Goal: Transaction & Acquisition: Purchase product/service

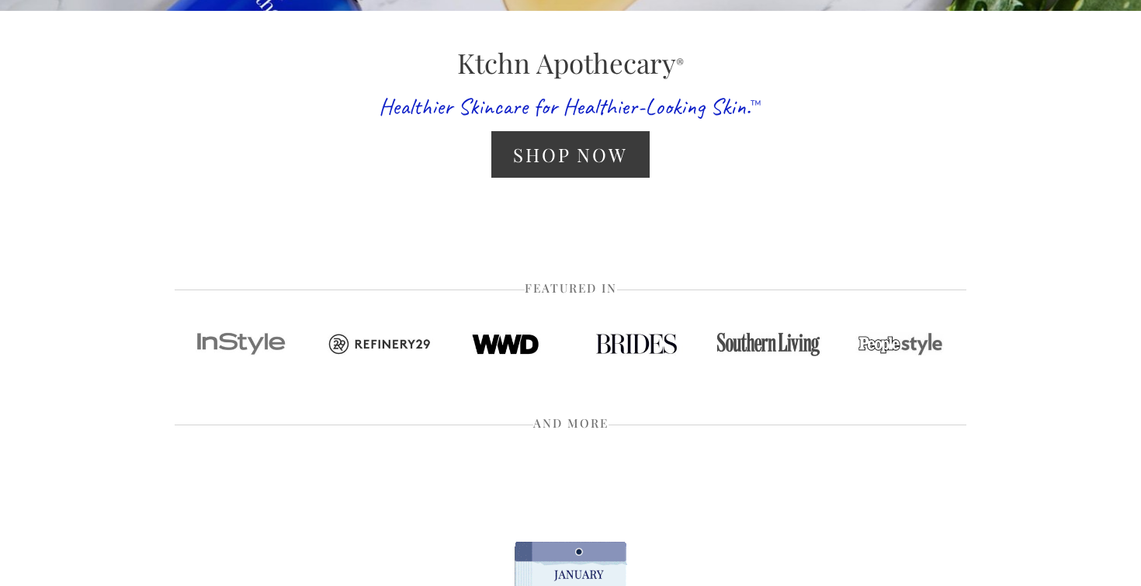
scroll to position [437, 0]
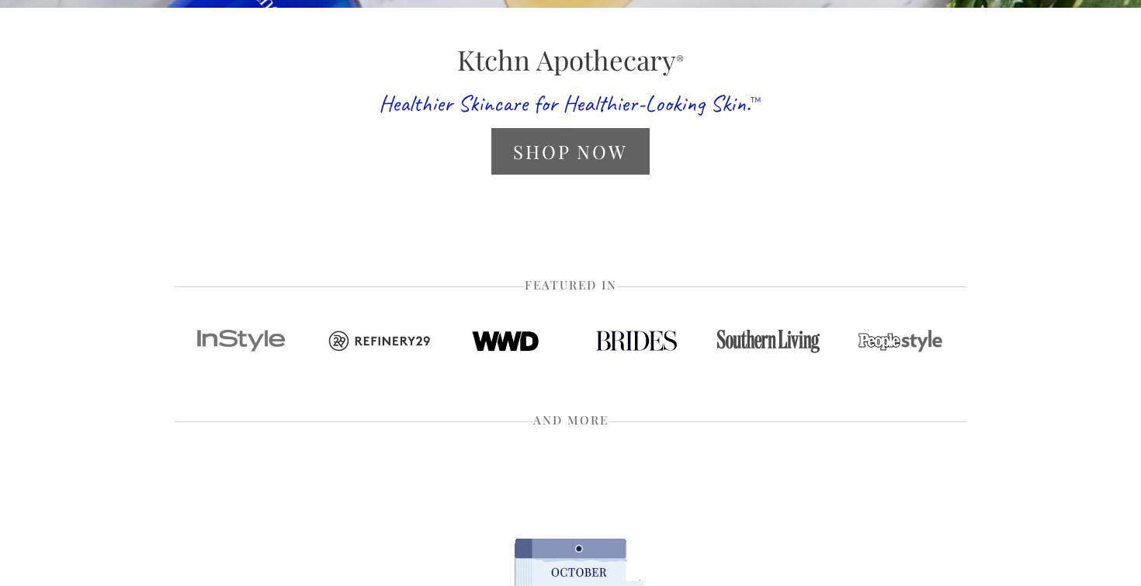
click at [567, 157] on link "Shop Now" at bounding box center [570, 151] width 158 height 46
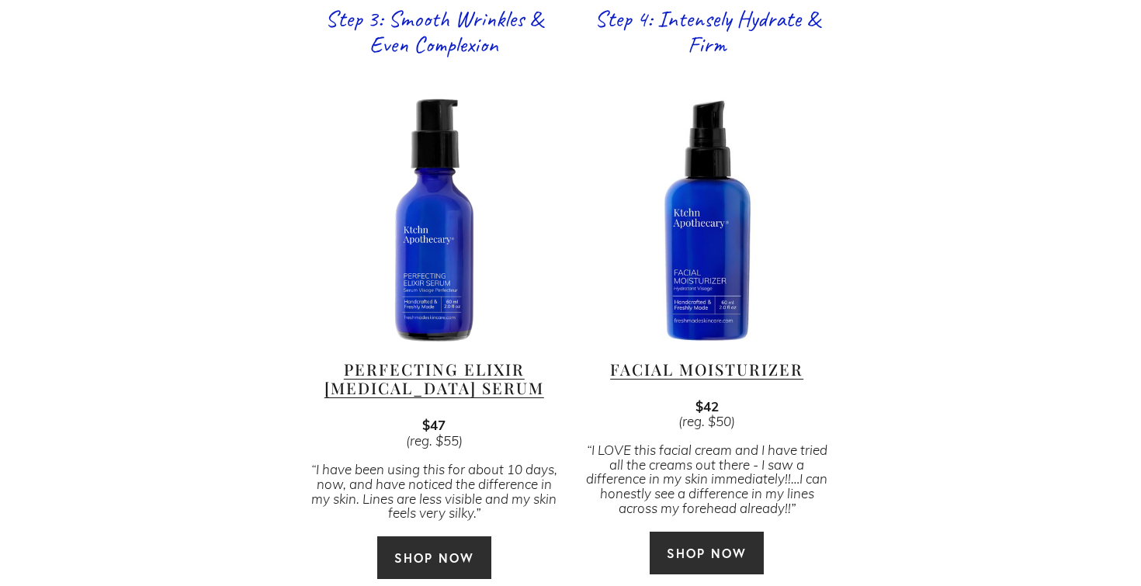
scroll to position [1647, 0]
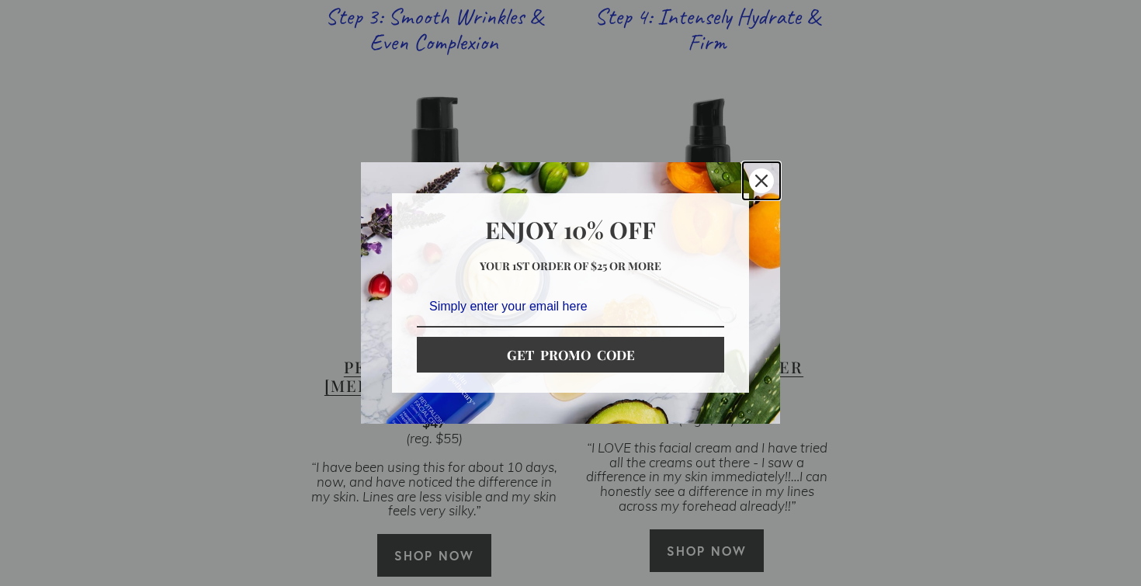
click at [767, 175] on icon "close icon" at bounding box center [761, 181] width 12 height 12
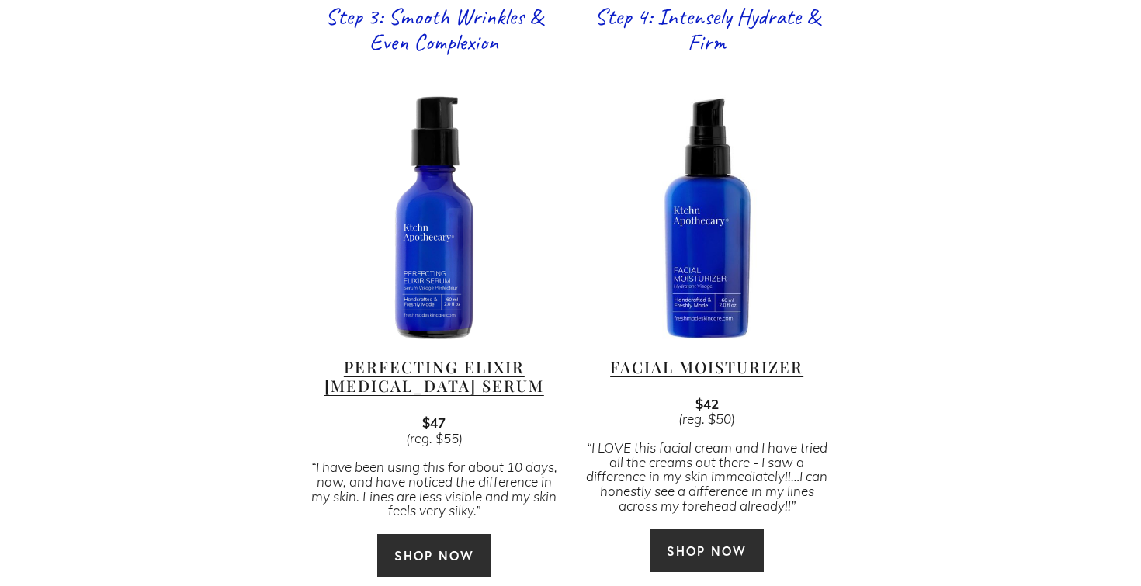
click at [436, 260] on div at bounding box center [434, 218] width 246 height 246
click at [443, 357] on link "Perfecting Elixir [MEDICAL_DATA] Serum" at bounding box center [434, 376] width 220 height 40
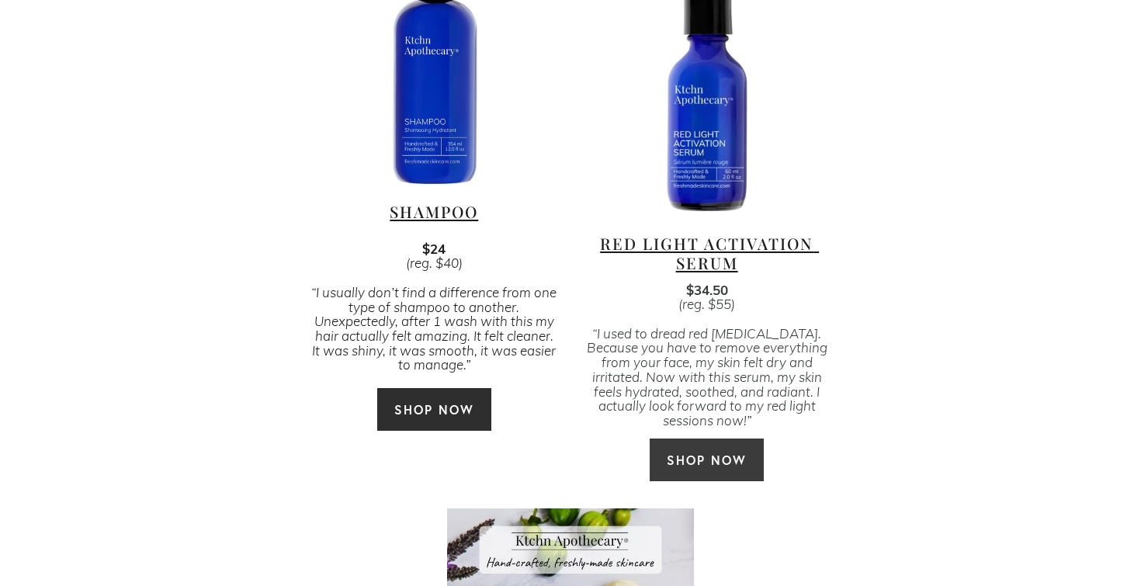
scroll to position [3569, 0]
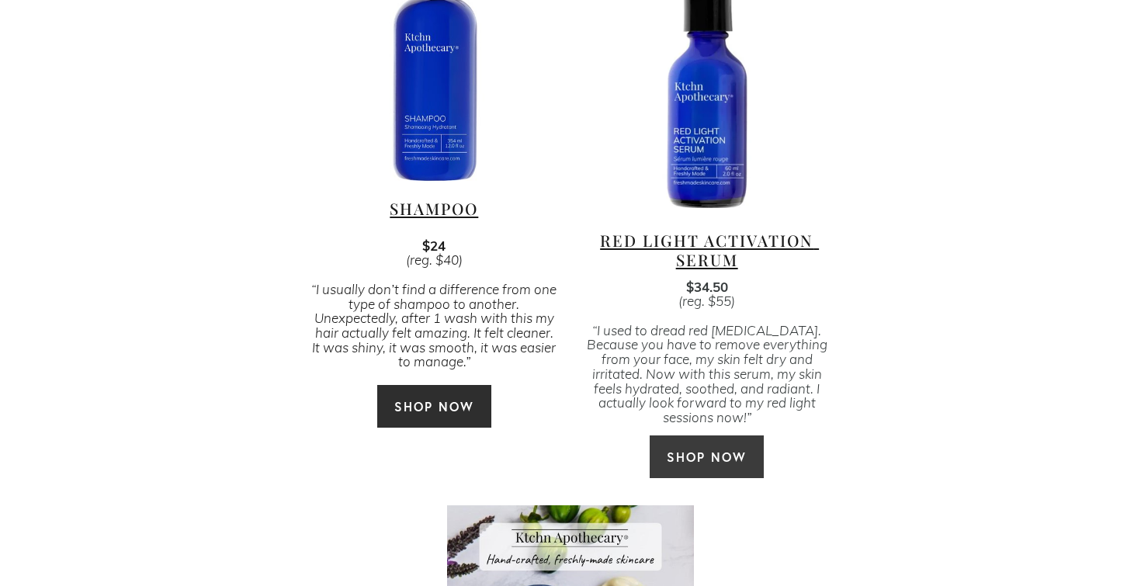
click at [722, 154] on div at bounding box center [707, 84] width 246 height 246
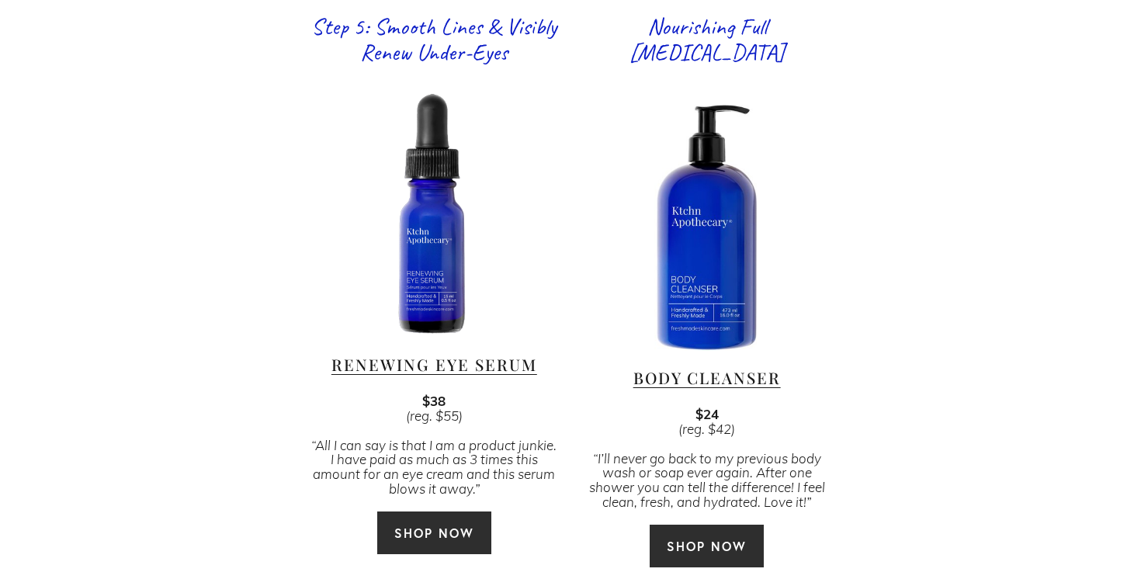
scroll to position [2235, 0]
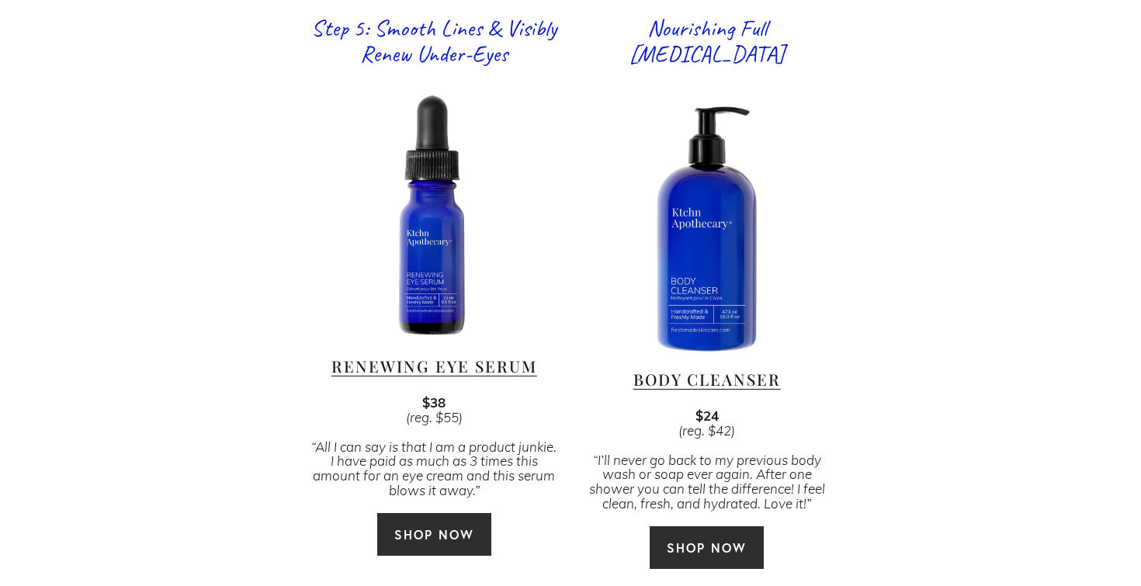
click at [758, 369] on link "Body Cleanser" at bounding box center [706, 379] width 147 height 21
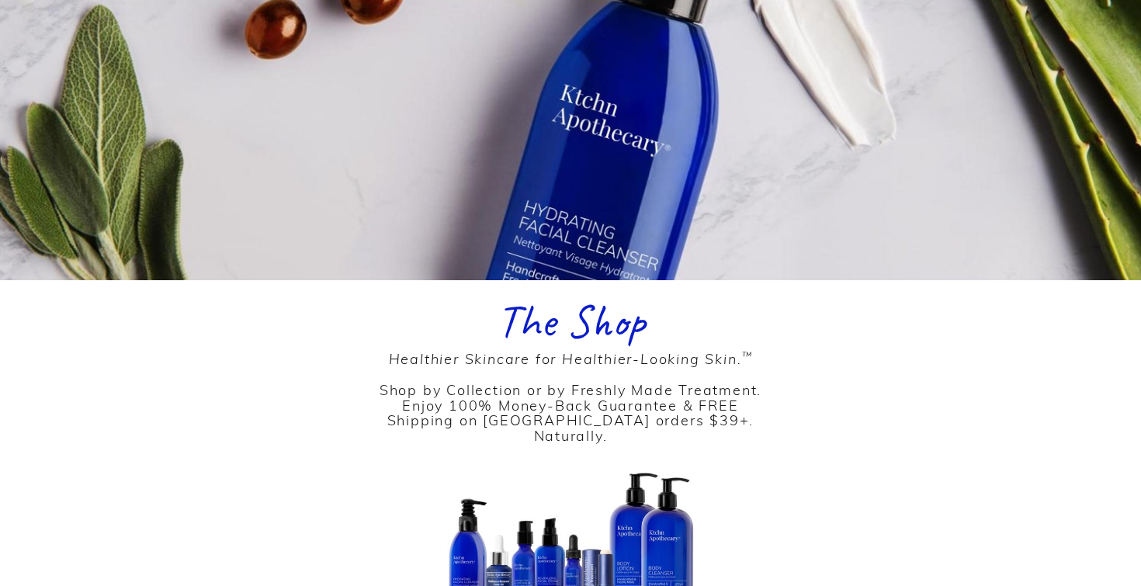
scroll to position [0, 0]
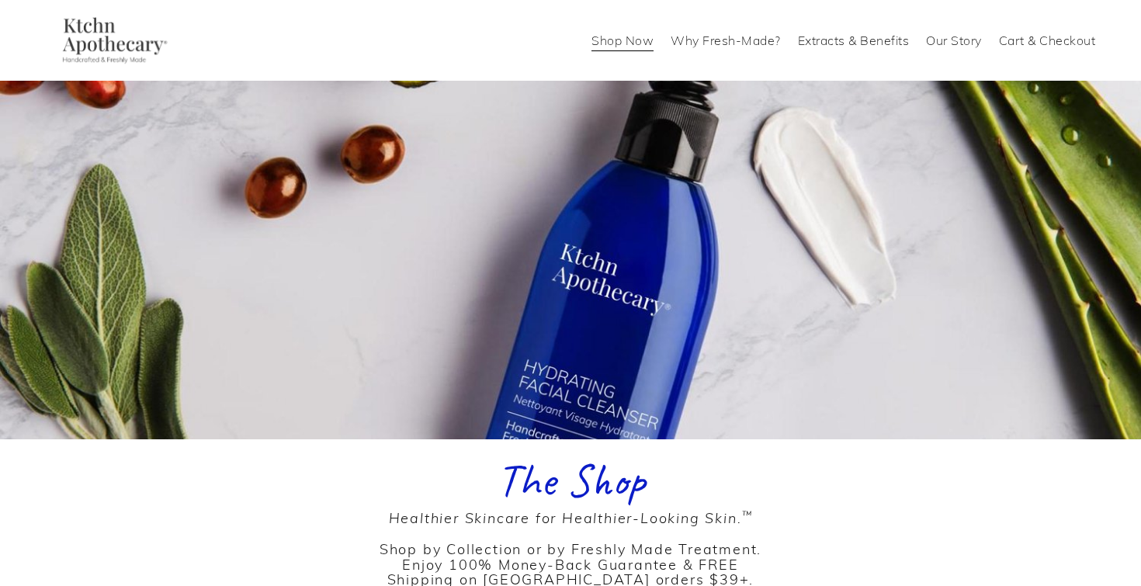
click at [734, 38] on link "Why Fresh-Made?" at bounding box center [726, 40] width 110 height 25
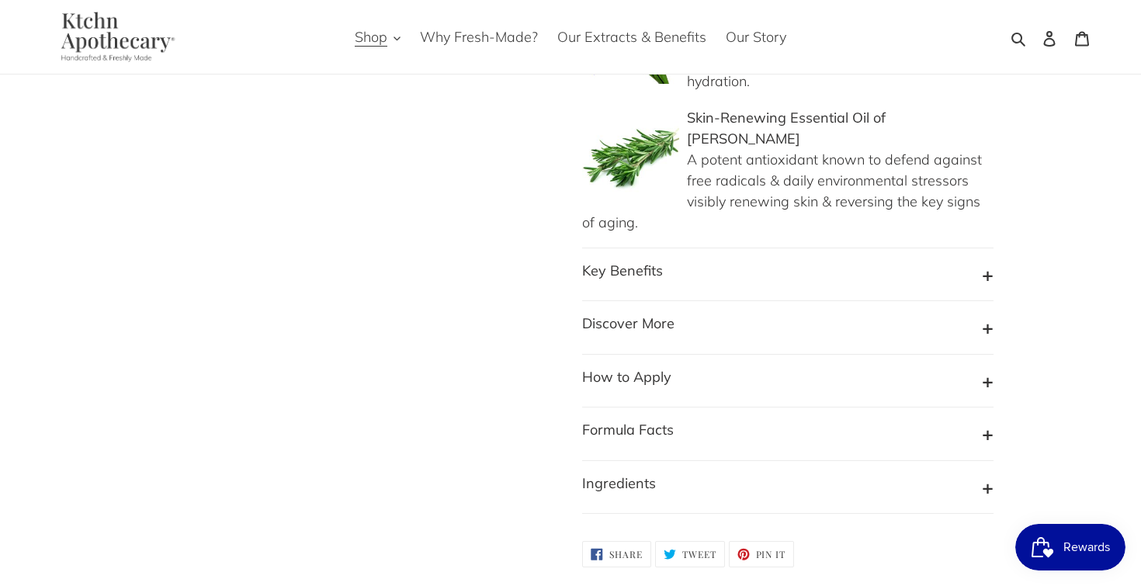
scroll to position [1536, 0]
click at [626, 419] on b "Formula Facts" at bounding box center [628, 428] width 92 height 18
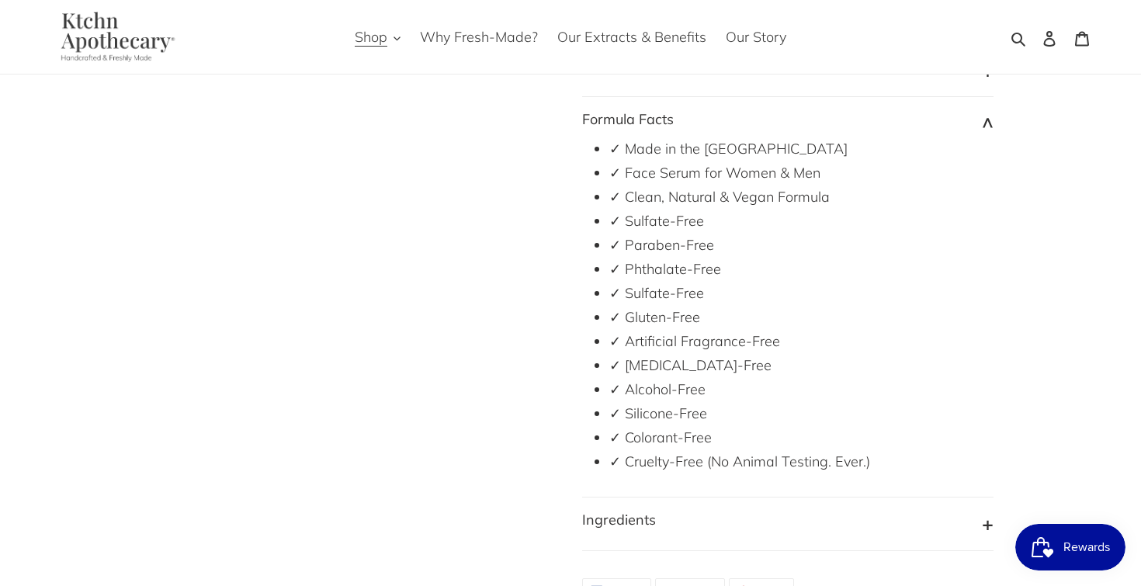
scroll to position [1850, 0]
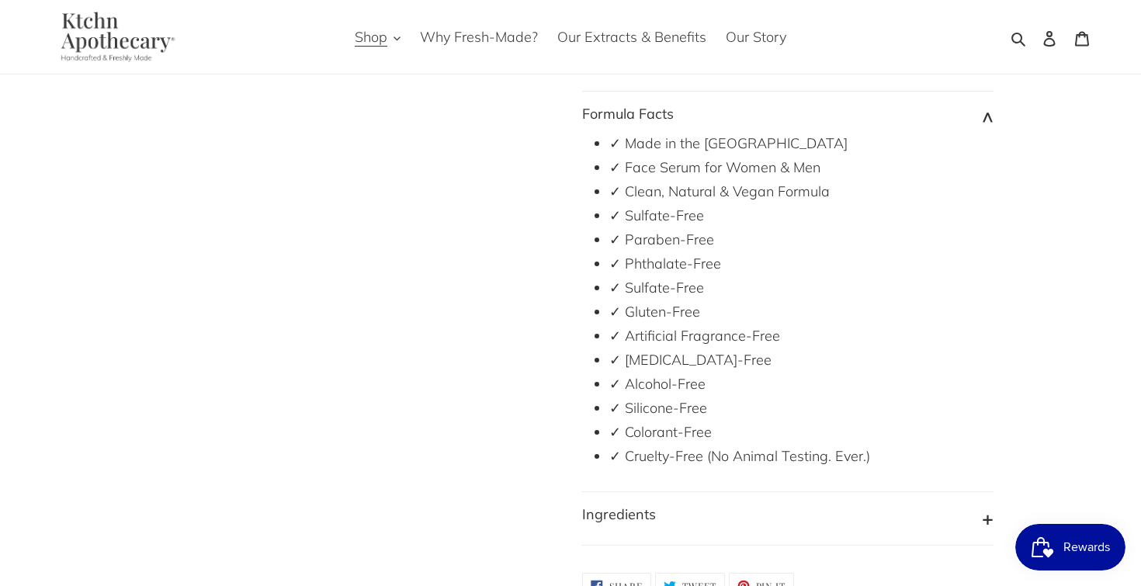
click at [614, 505] on b "Ingredients" at bounding box center [619, 514] width 74 height 18
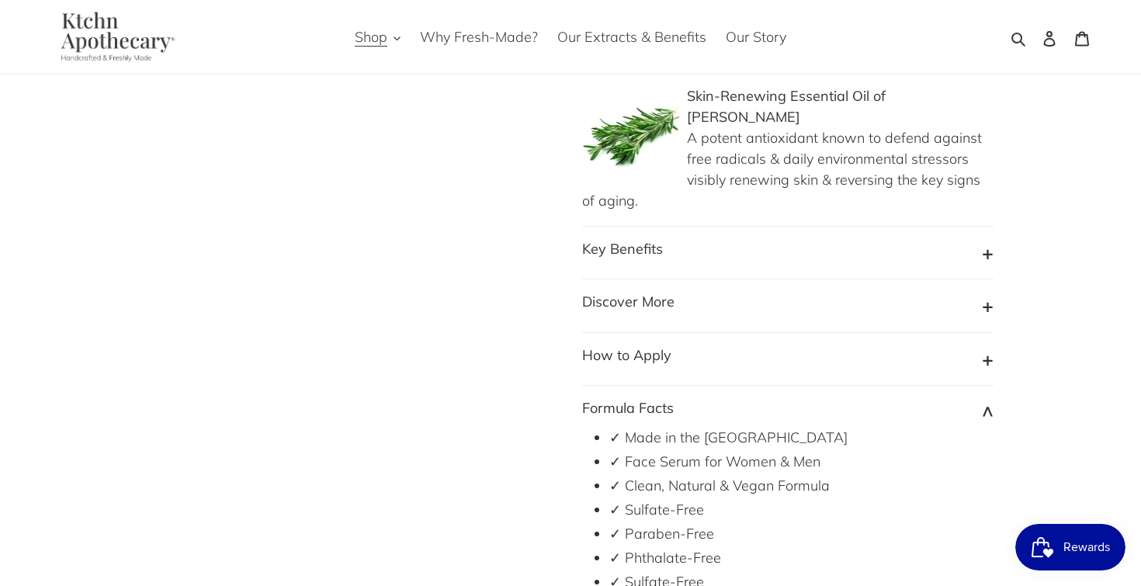
scroll to position [1553, 0]
click at [647, 349] on b "How to Apply" at bounding box center [626, 358] width 89 height 18
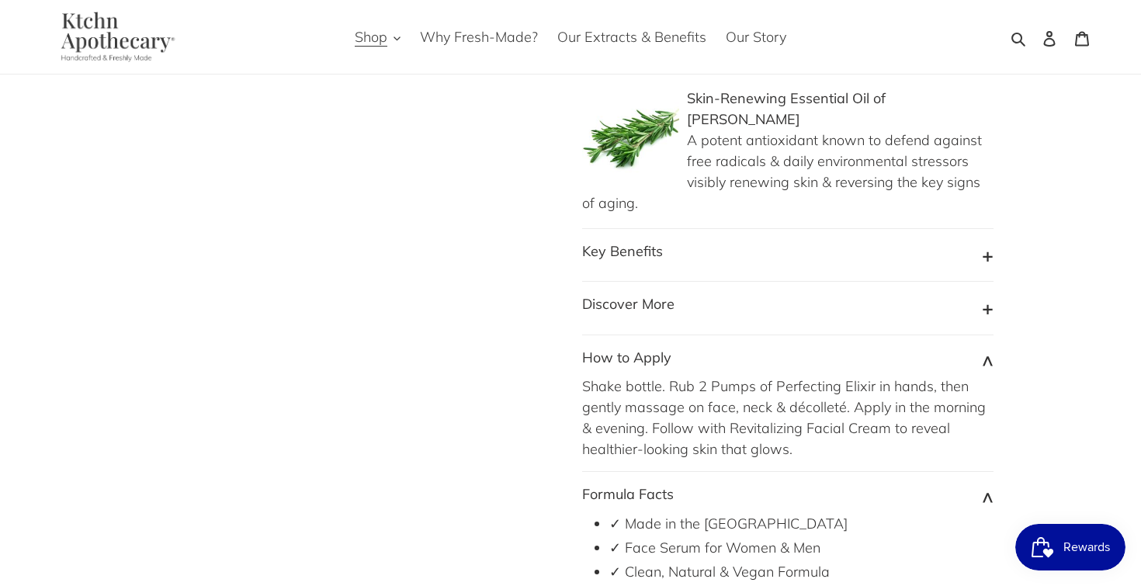
click at [655, 295] on b "Discover More" at bounding box center [628, 304] width 92 height 18
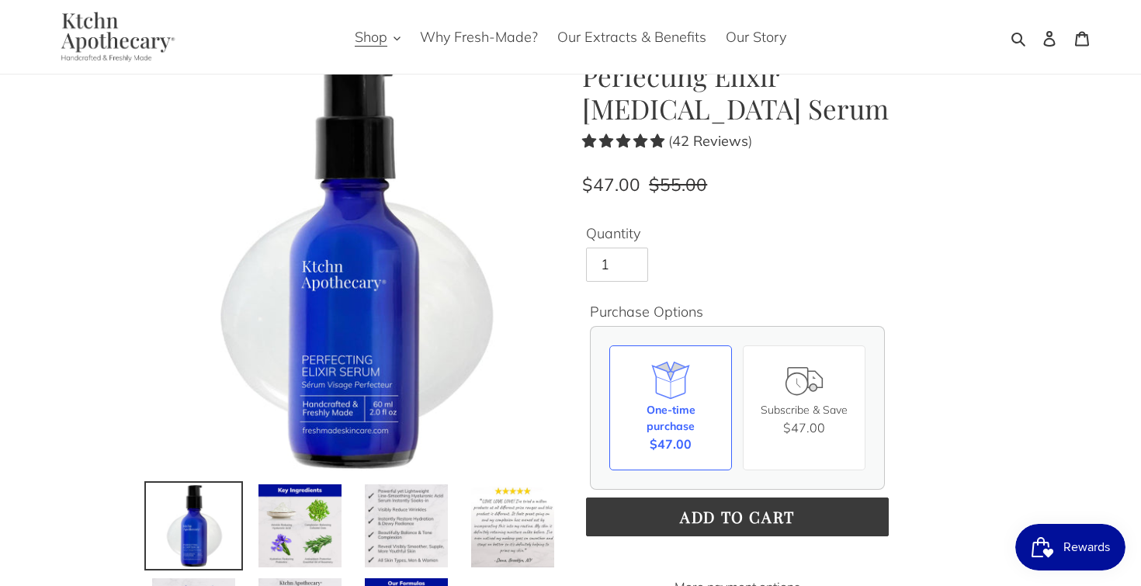
scroll to position [48, 0]
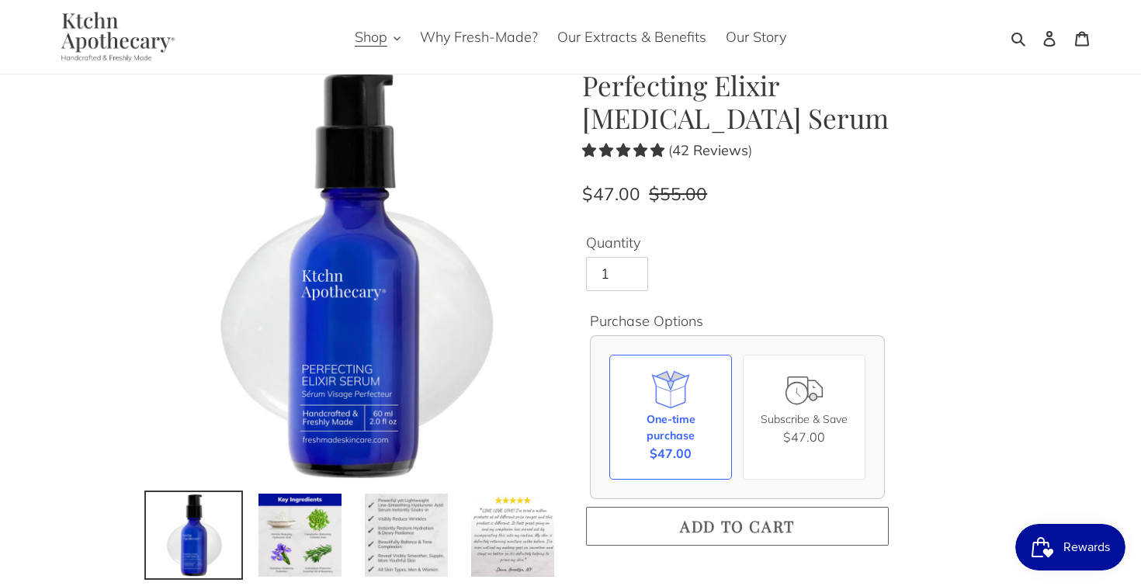
click at [634, 522] on button "Add to cart" at bounding box center [737, 526] width 303 height 39
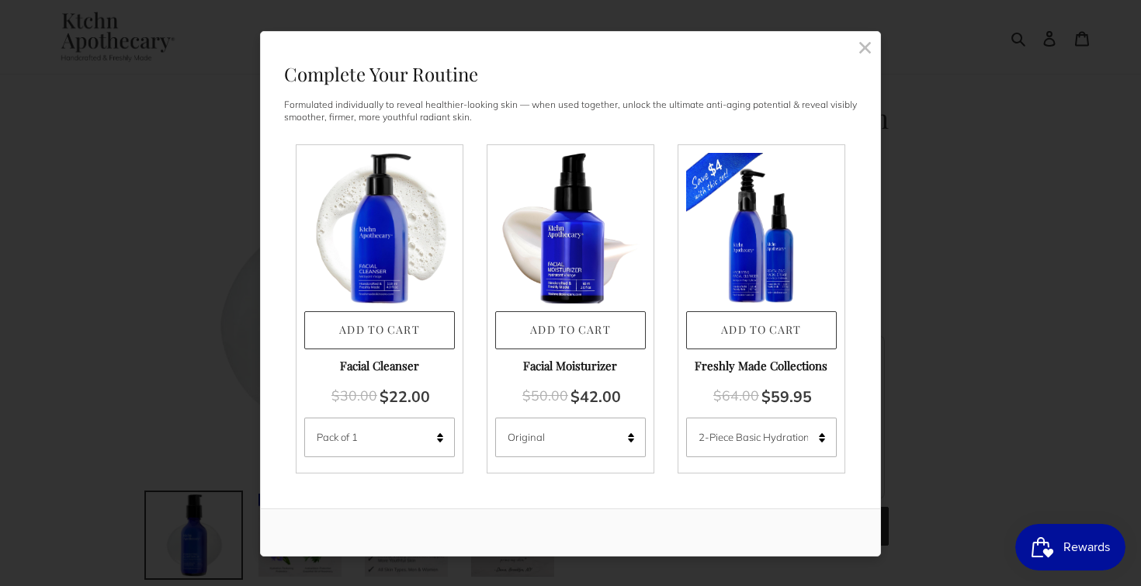
click at [863, 47] on rect at bounding box center [865, 47] width 14 height 14
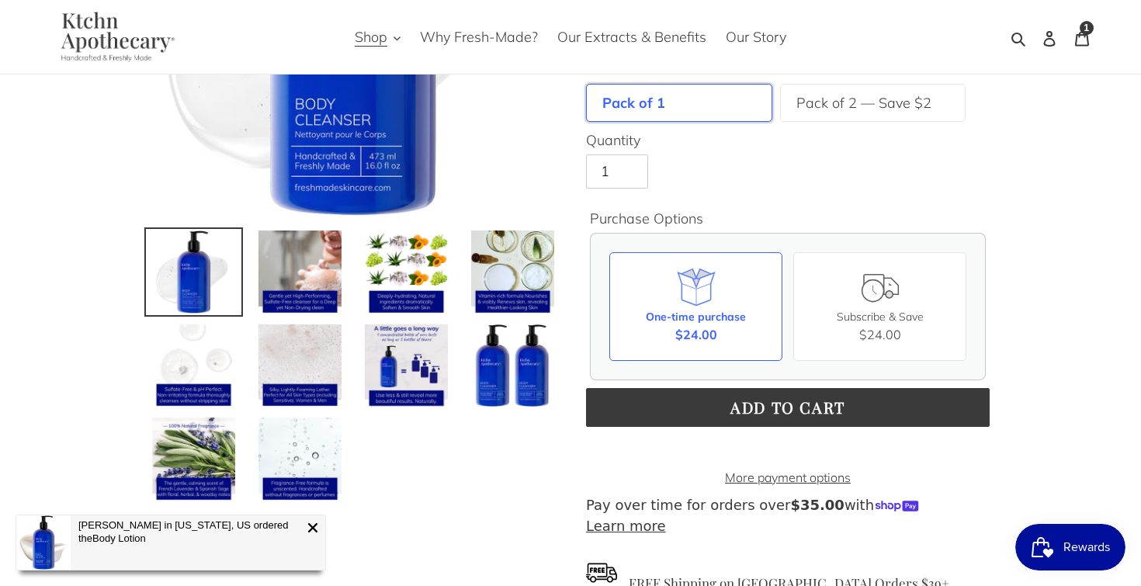
scroll to position [314, 0]
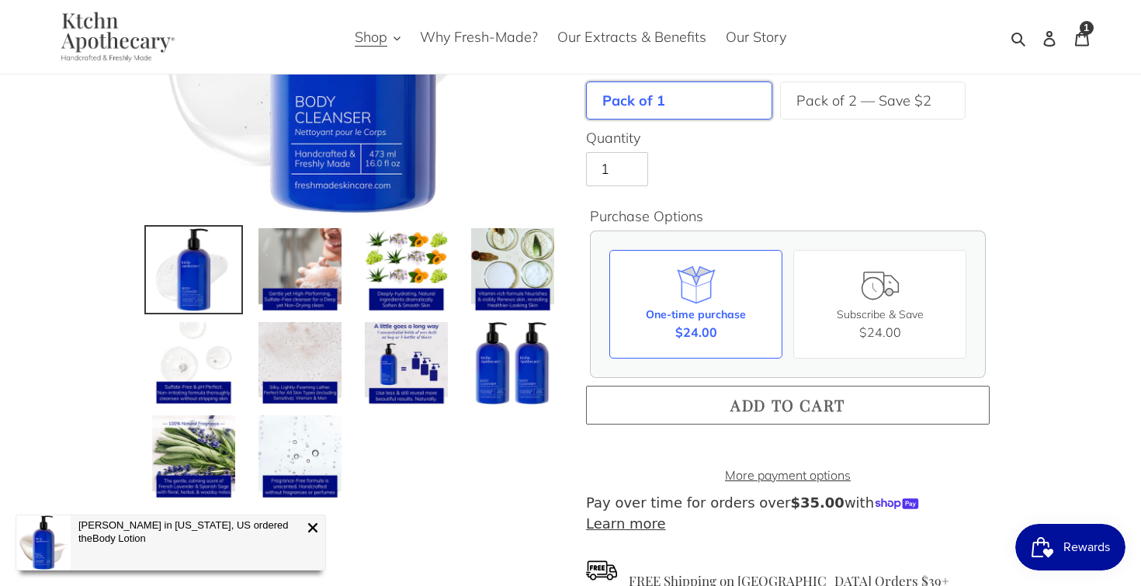
click at [680, 404] on button "Add to cart" at bounding box center [788, 405] width 404 height 39
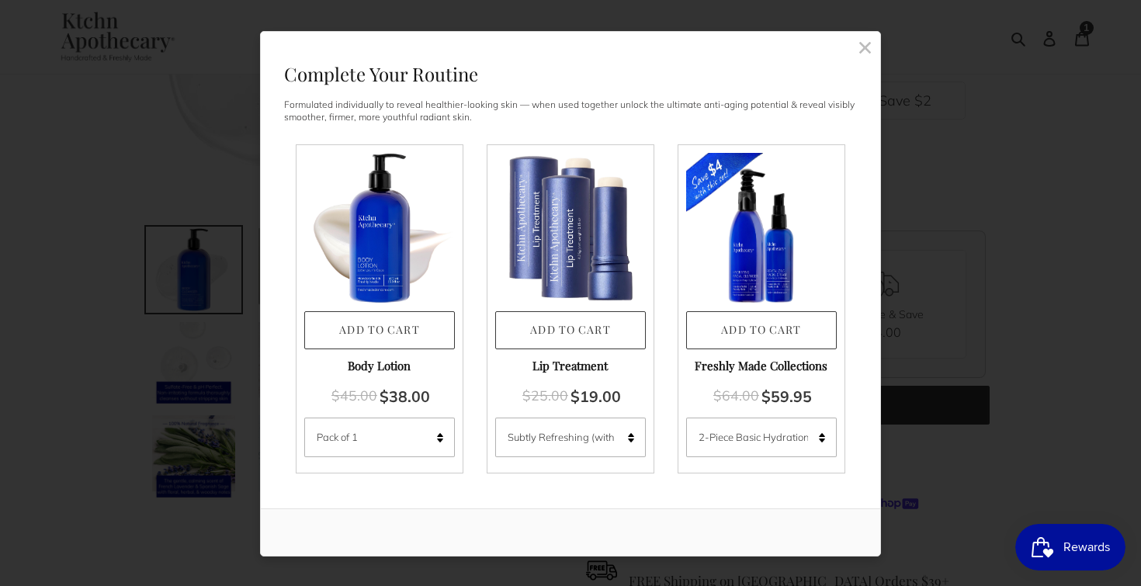
click at [866, 46] on rect at bounding box center [865, 47] width 14 height 14
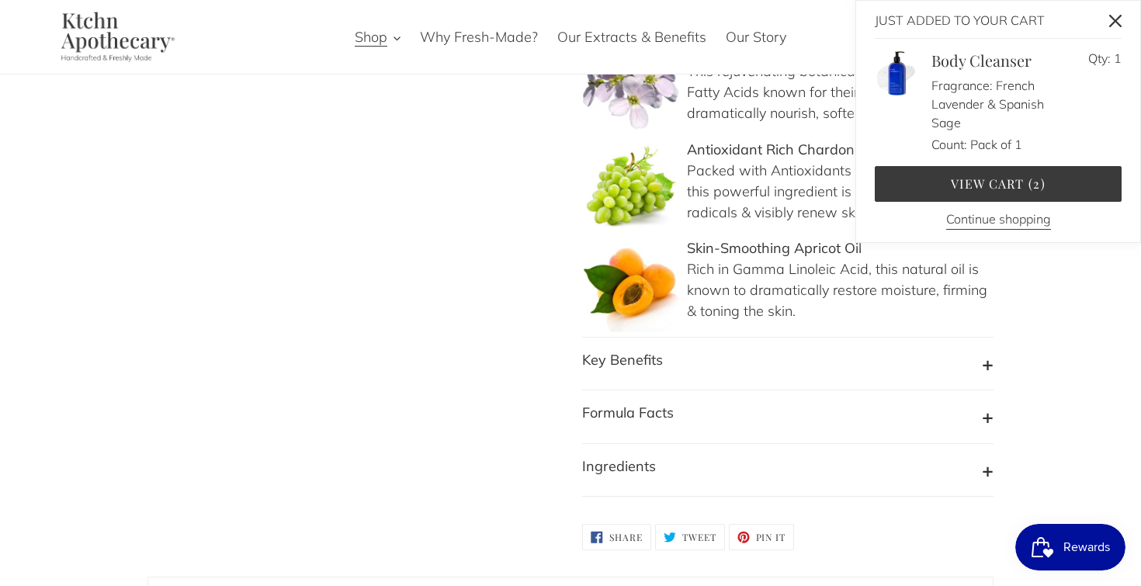
scroll to position [1518, 0]
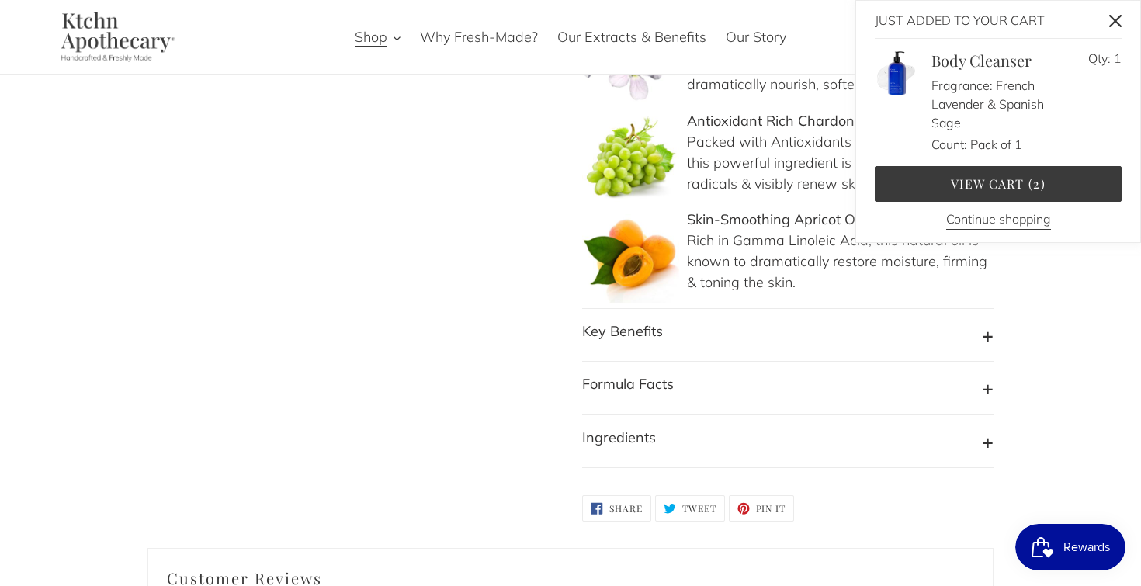
click at [624, 429] on b "Ingredients" at bounding box center [619, 438] width 74 height 18
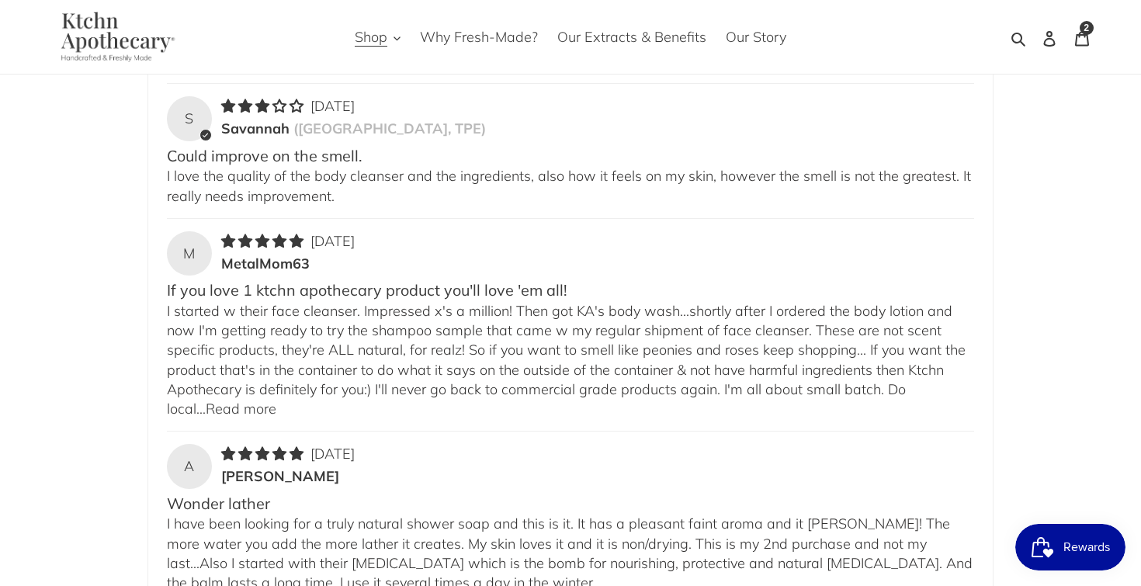
scroll to position [2452, 0]
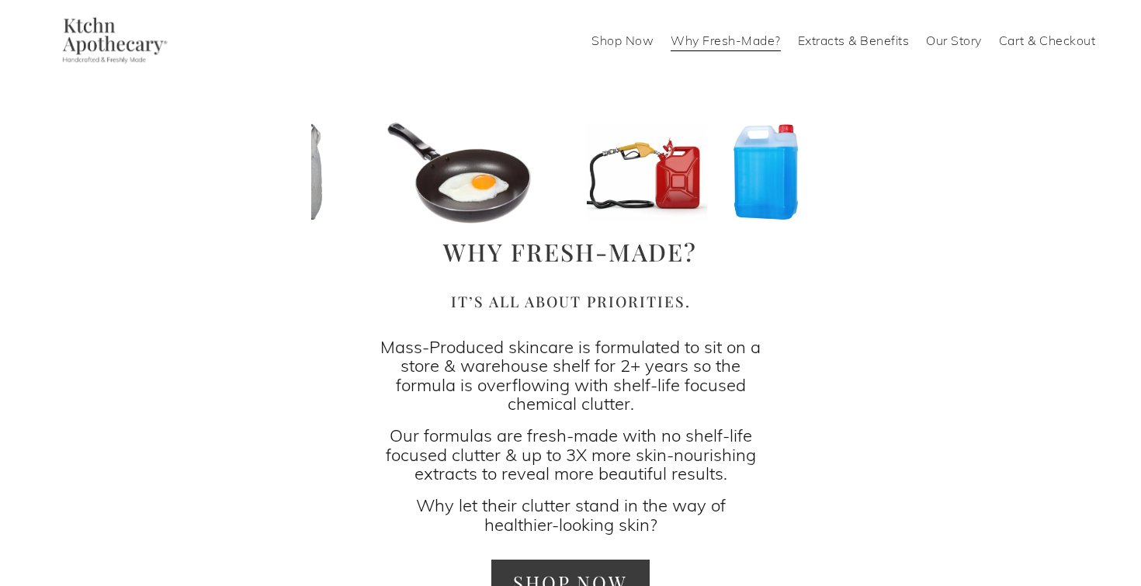
click at [948, 43] on link "Our Story" at bounding box center [954, 40] width 56 height 25
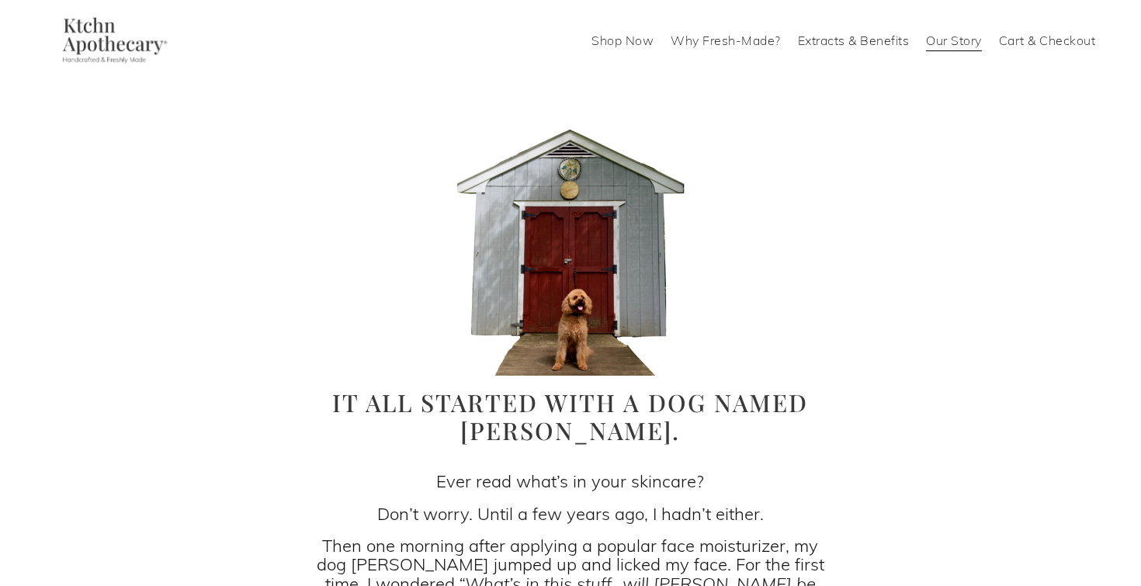
click at [772, 37] on link "Why Fresh-Made?" at bounding box center [726, 40] width 110 height 25
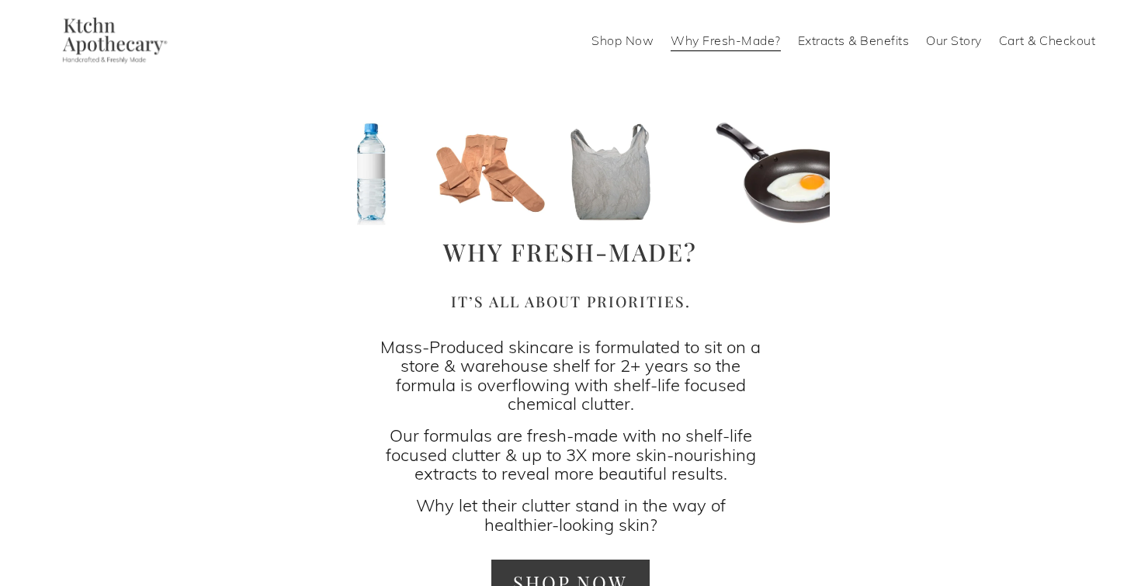
click at [603, 39] on link "Shop Now" at bounding box center [623, 40] width 62 height 25
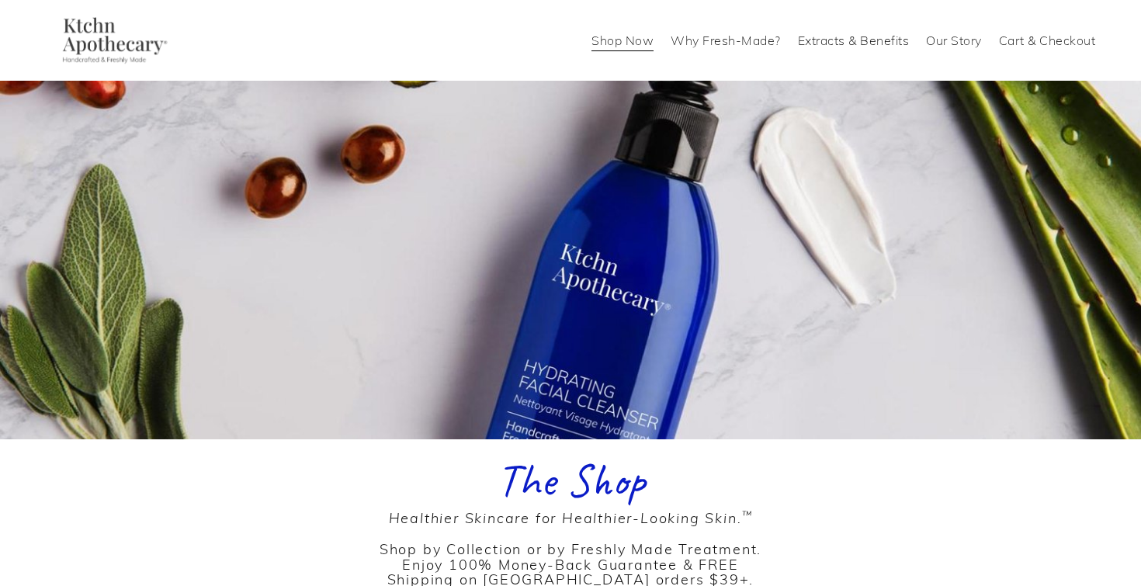
click at [824, 47] on link "Extracts & Benefits" at bounding box center [854, 40] width 112 height 25
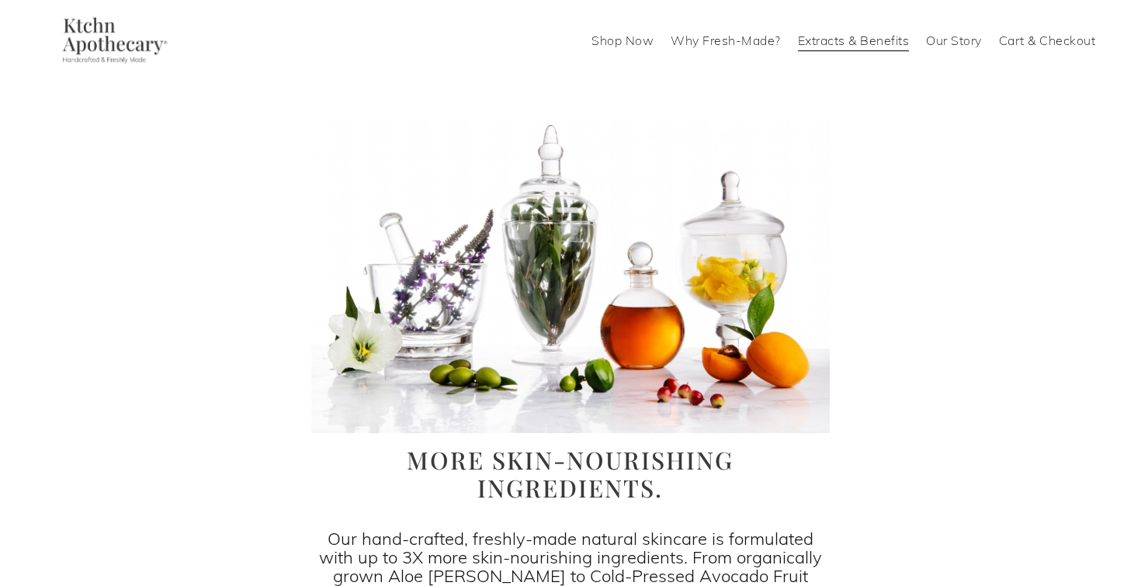
click at [639, 46] on link "Shop Now" at bounding box center [623, 40] width 62 height 25
